Goal: Task Accomplishment & Management: Use online tool/utility

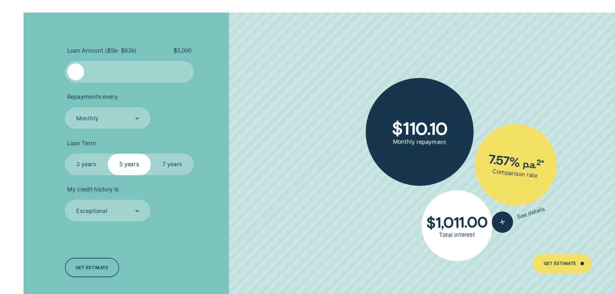
scroll to position [1484, 0]
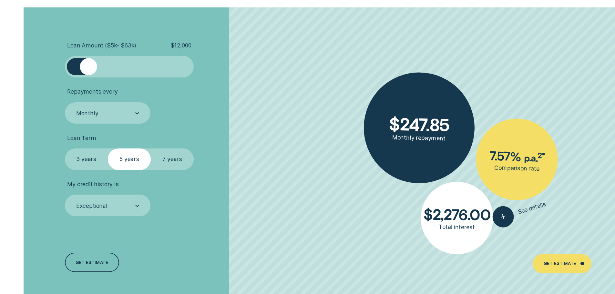
drag, startPoint x: 77, startPoint y: 69, endPoint x: 89, endPoint y: 69, distance: 11.9
click at [89, 69] on div at bounding box center [88, 66] width 17 height 17
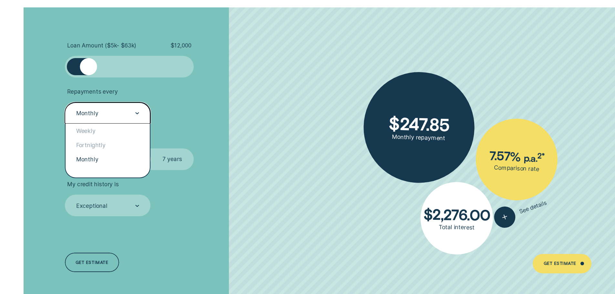
click at [137, 112] on div at bounding box center [137, 113] width 4 height 21
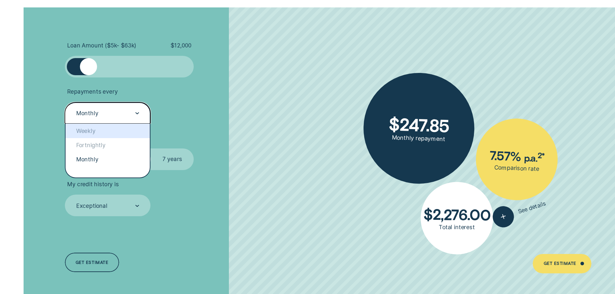
click at [105, 130] on div "Weekly" at bounding box center [107, 131] width 85 height 14
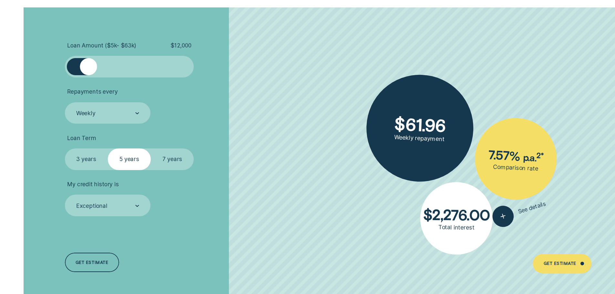
click at [83, 156] on label "3 years" at bounding box center [86, 159] width 43 height 22
click at [65, 148] on input "3 years" at bounding box center [65, 148] width 0 height 0
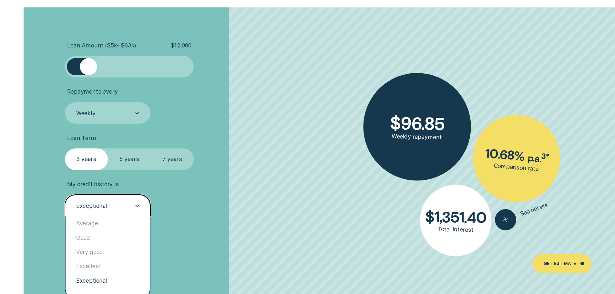
click at [135, 206] on icon at bounding box center [137, 206] width 4 height 2
click at [110, 251] on div "Very good" at bounding box center [107, 252] width 85 height 14
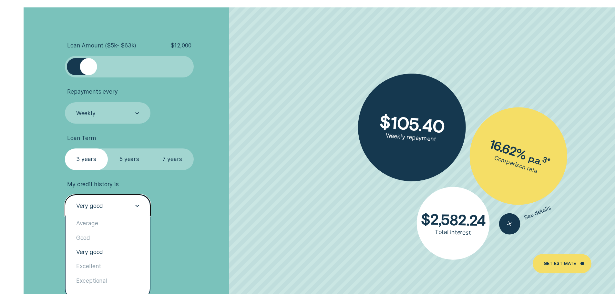
click at [137, 207] on div at bounding box center [137, 205] width 4 height 21
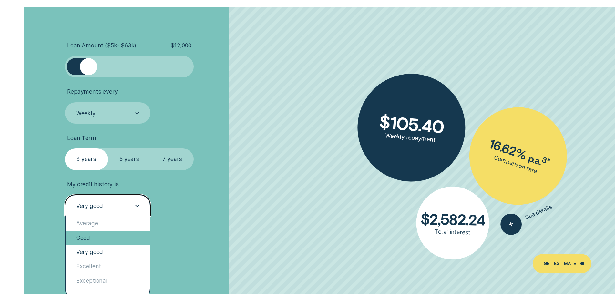
click at [108, 237] on div "Good" at bounding box center [107, 238] width 85 height 14
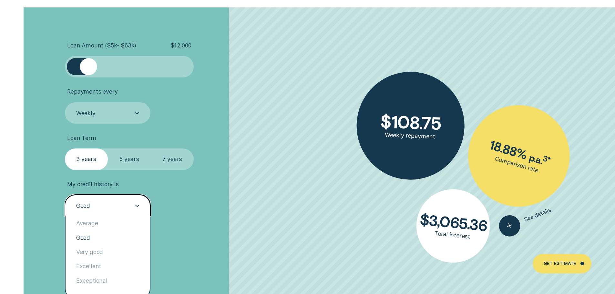
click at [140, 206] on div "Good" at bounding box center [108, 206] width 86 height 22
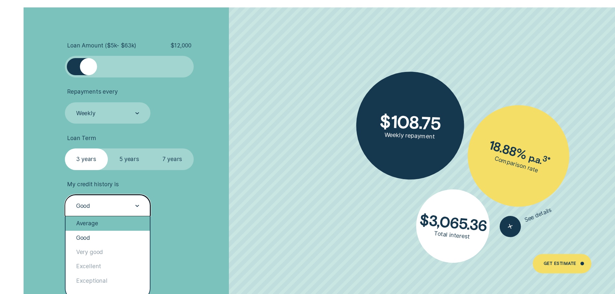
click at [136, 225] on div "Average" at bounding box center [107, 223] width 85 height 14
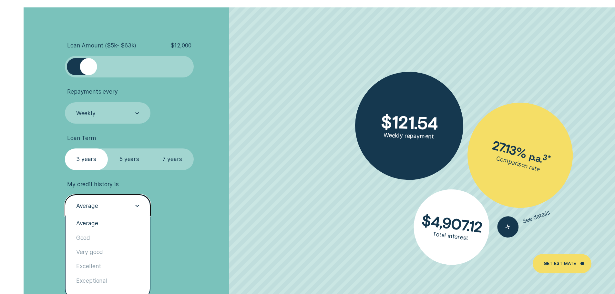
click at [138, 207] on div at bounding box center [137, 205] width 4 height 21
click at [108, 280] on div "Exceptional" at bounding box center [107, 281] width 85 height 14
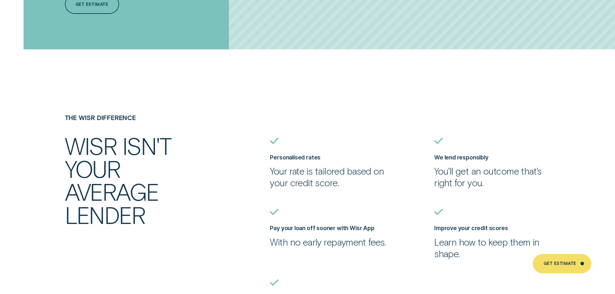
scroll to position [1774, 0]
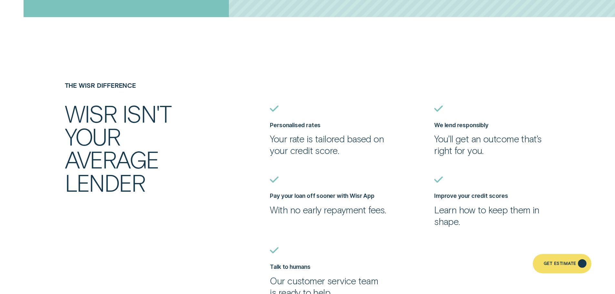
click at [560, 264] on div "Get Estimate" at bounding box center [559, 265] width 33 height 4
